Goal: Transaction & Acquisition: Purchase product/service

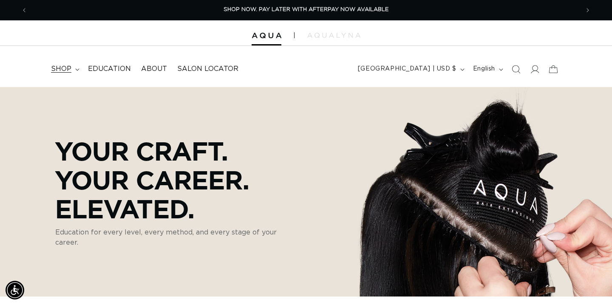
click at [63, 63] on summary "shop" at bounding box center [64, 69] width 37 height 19
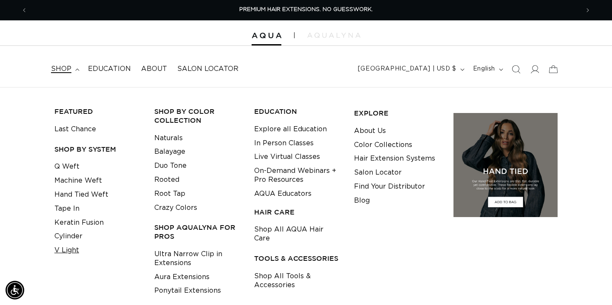
click at [72, 252] on link "V Light" at bounding box center [66, 251] width 25 height 14
